Goal: Find specific page/section

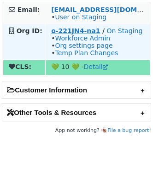
click at [70, 29] on strong "o-221JN4-na1" at bounding box center [75, 30] width 49 height 7
